Goal: Register for event/course

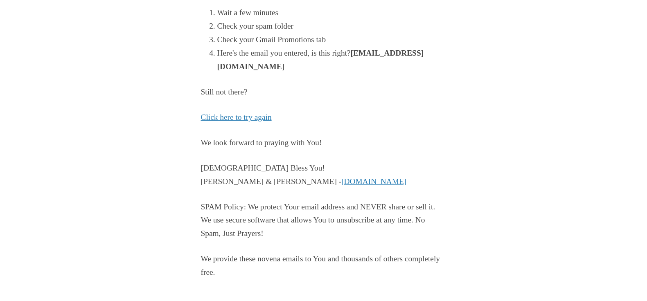
scroll to position [205, 0]
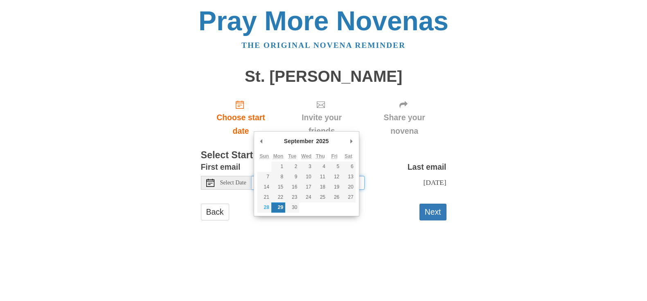
click at [321, 190] on input "[DATE]" at bounding box center [308, 183] width 113 height 14
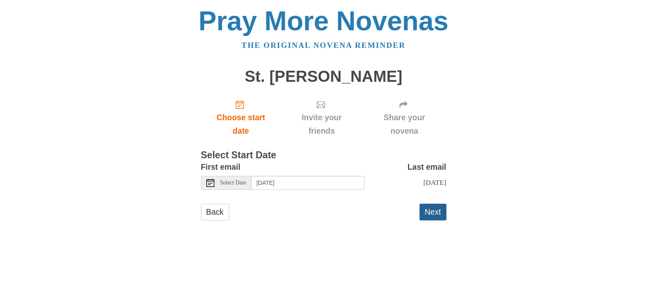
click at [430, 221] on button "Next" at bounding box center [433, 212] width 27 height 17
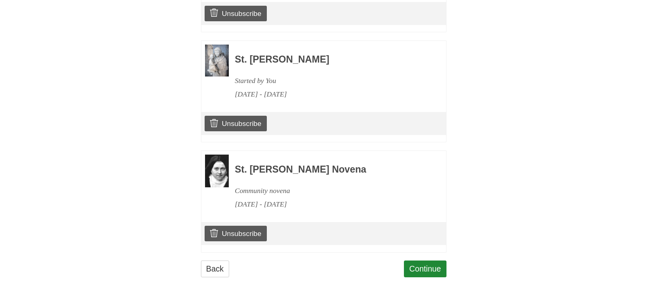
scroll to position [688, 0]
click at [425, 261] on link "Continue" at bounding box center [425, 269] width 43 height 17
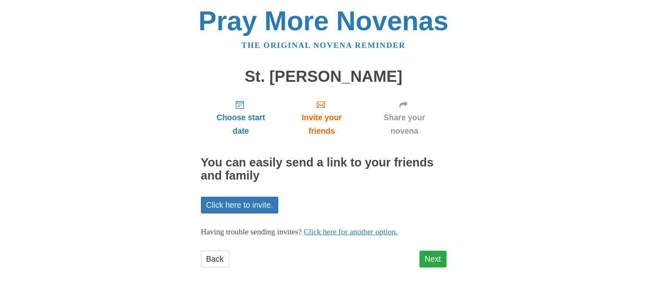
scroll to position [75, 0]
click at [425, 263] on link "Next" at bounding box center [433, 259] width 27 height 17
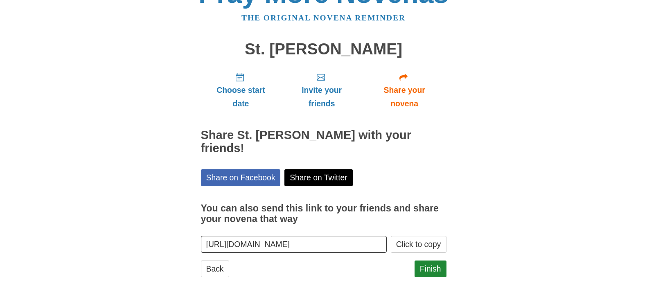
scroll to position [103, 0]
click at [425, 263] on link "Finish" at bounding box center [431, 269] width 32 height 17
